Goal: Download file/media

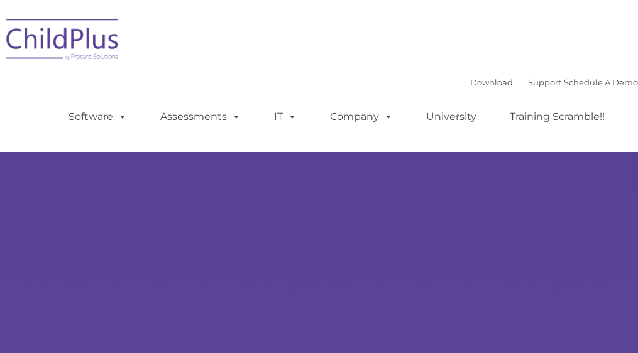
select select "MEDIUM"
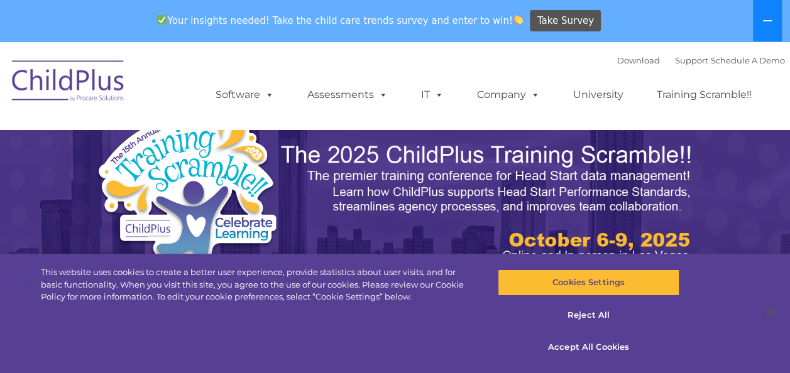
click at [637, 13] on button at bounding box center [767, 20] width 29 height 41
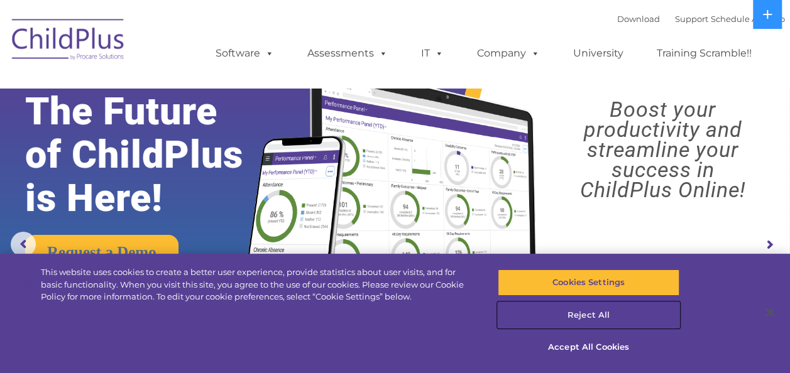
drag, startPoint x: 576, startPoint y: 316, endPoint x: 578, endPoint y: 308, distance: 7.8
click at [578, 308] on button "Reject All" at bounding box center [589, 315] width 182 height 26
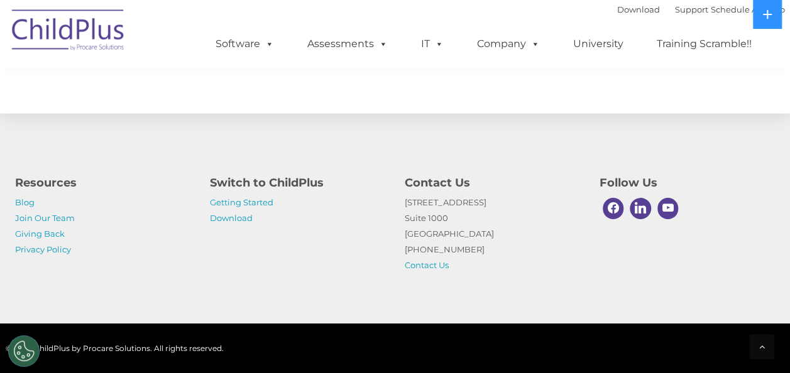
scroll to position [1521, 0]
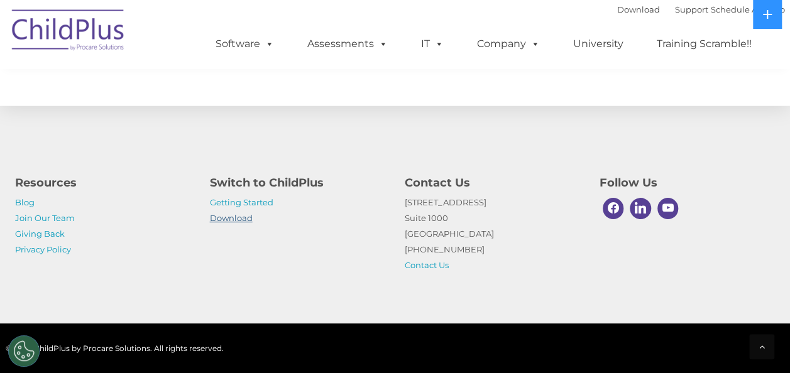
click at [226, 215] on link "Download" at bounding box center [231, 218] width 43 height 10
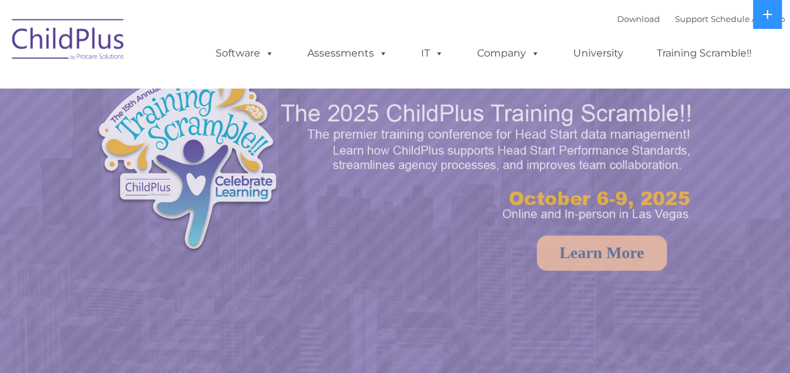
select select "MEDIUM"
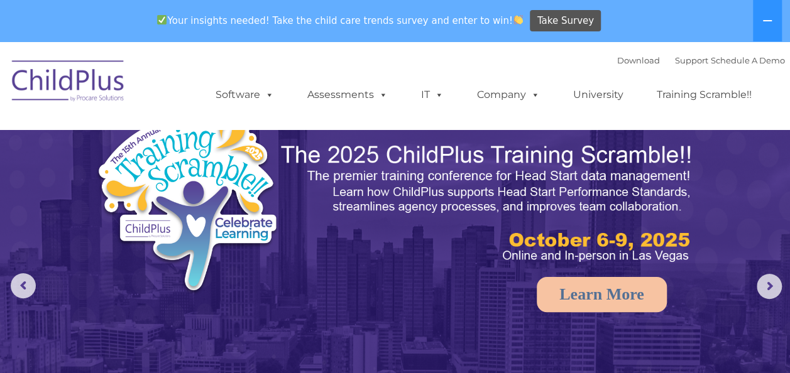
click at [92, 81] on img at bounding box center [69, 83] width 126 height 63
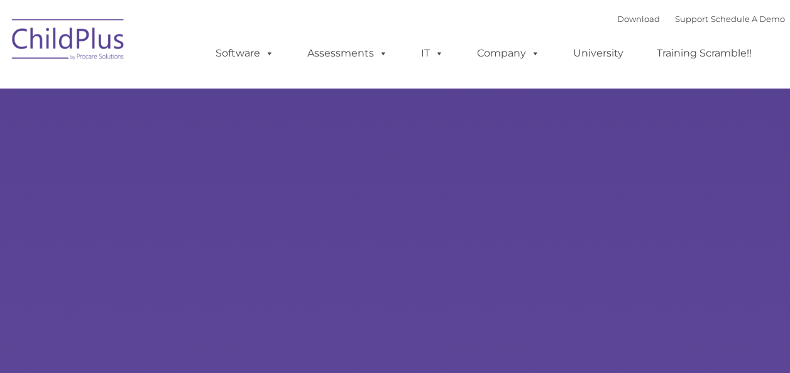
type input ""
select select "MEDIUM"
